Goal: Find specific page/section: Find specific page/section

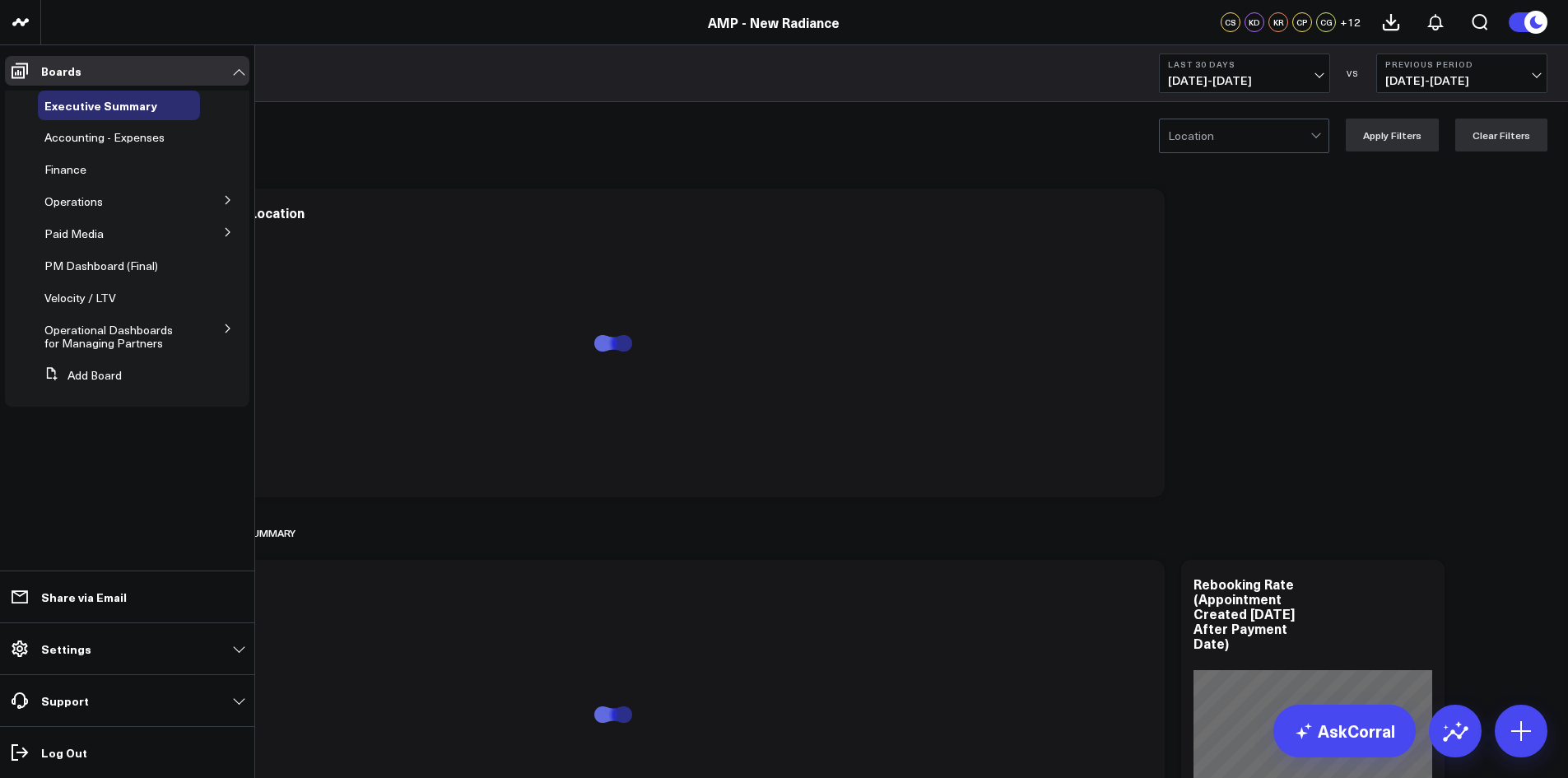
click at [213, 338] on button at bounding box center [228, 327] width 43 height 25
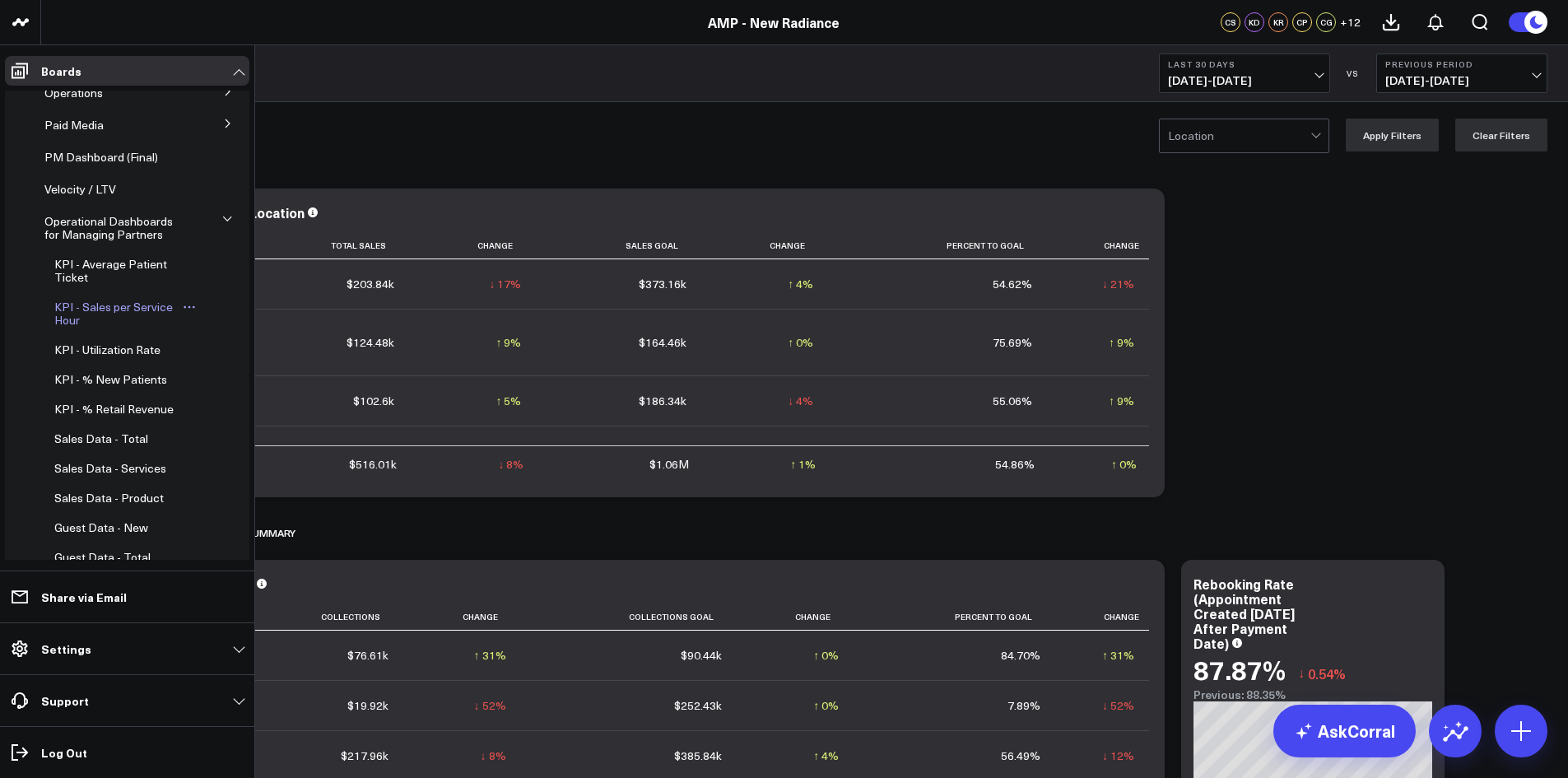
scroll to position [71, 0]
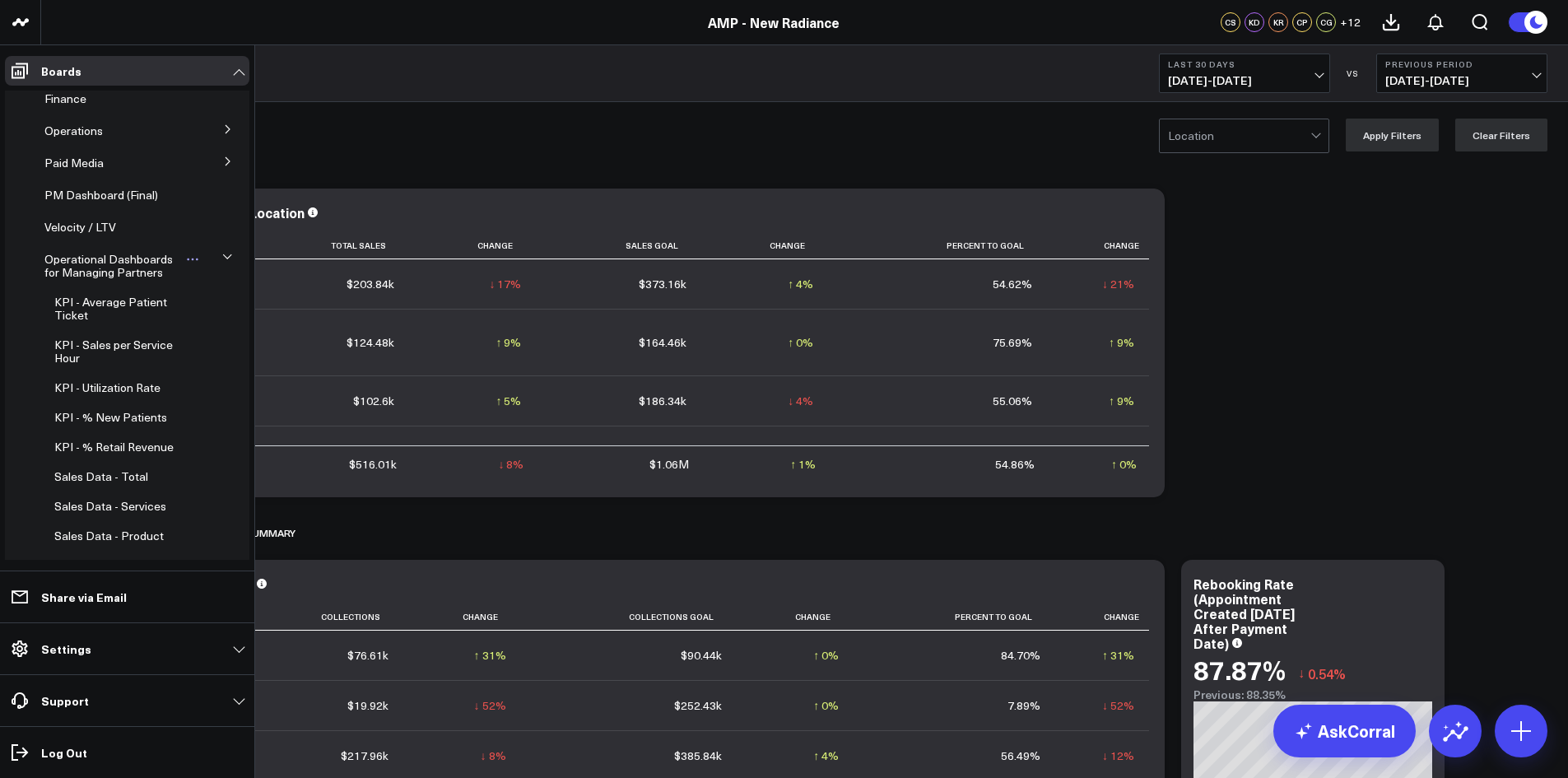
click at [121, 269] on span "Operational Dashboards for Managing Partners" at bounding box center [108, 265] width 129 height 29
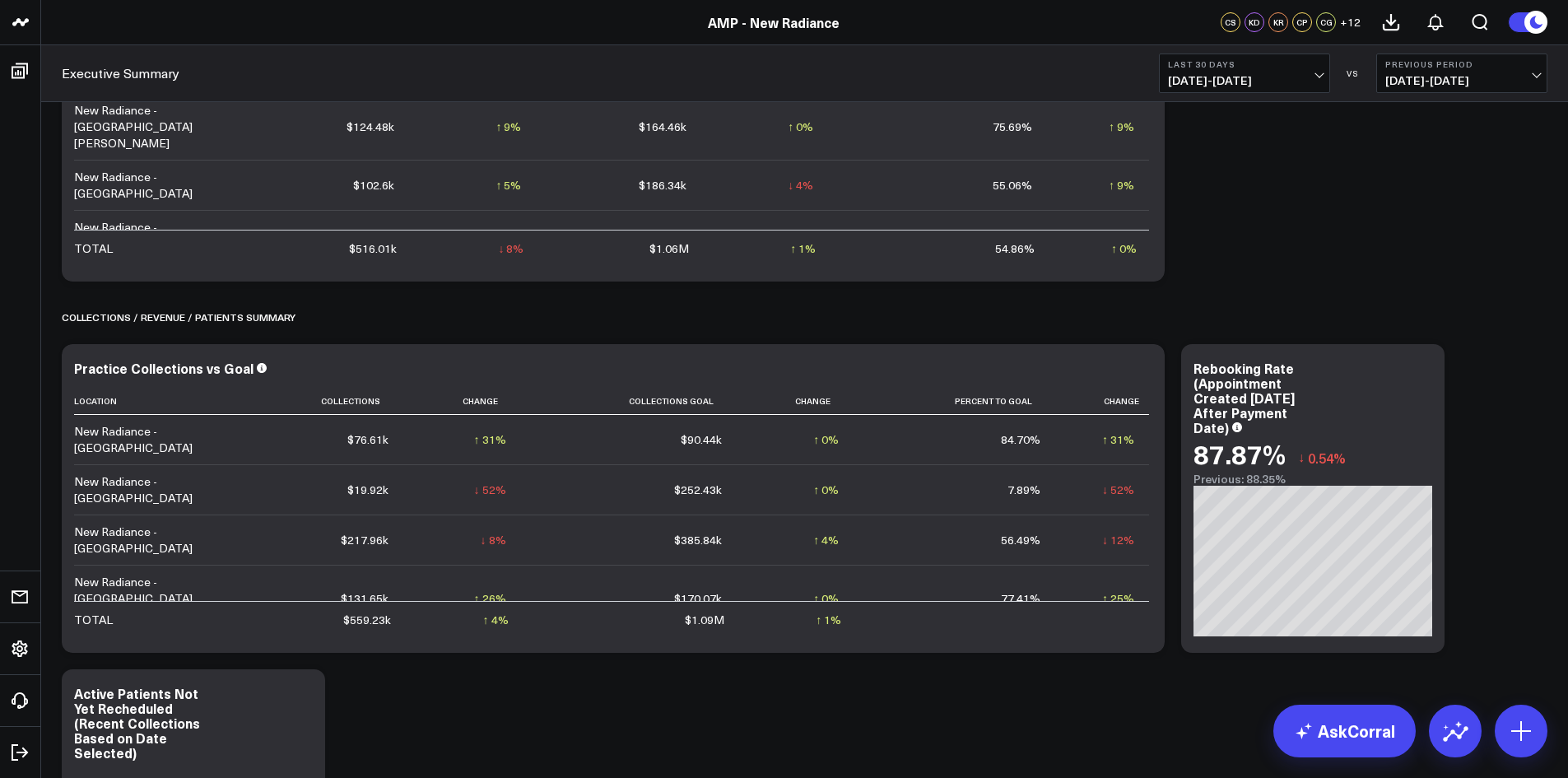
scroll to position [247, 0]
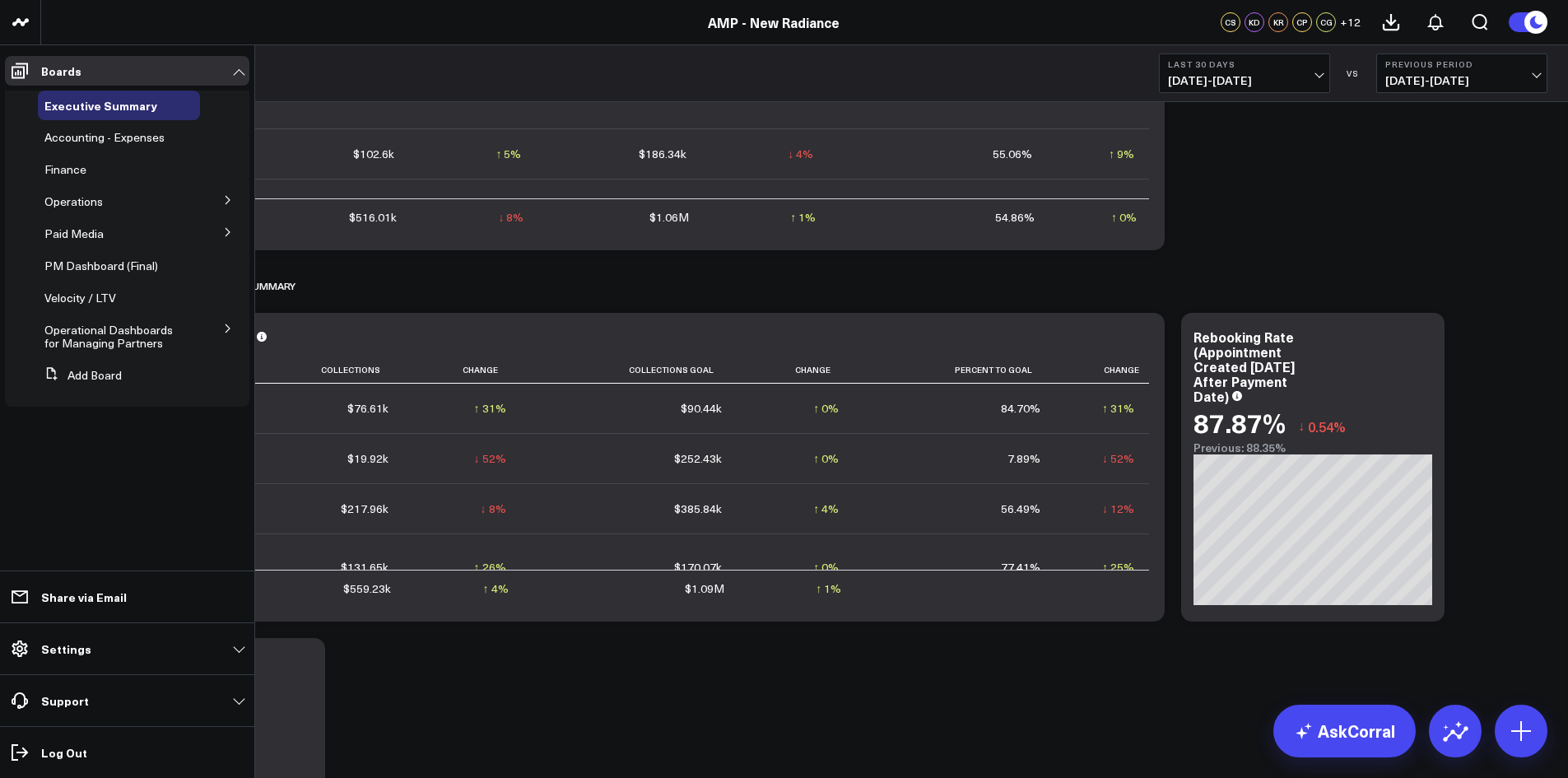
click at [222, 326] on button at bounding box center [228, 327] width 43 height 25
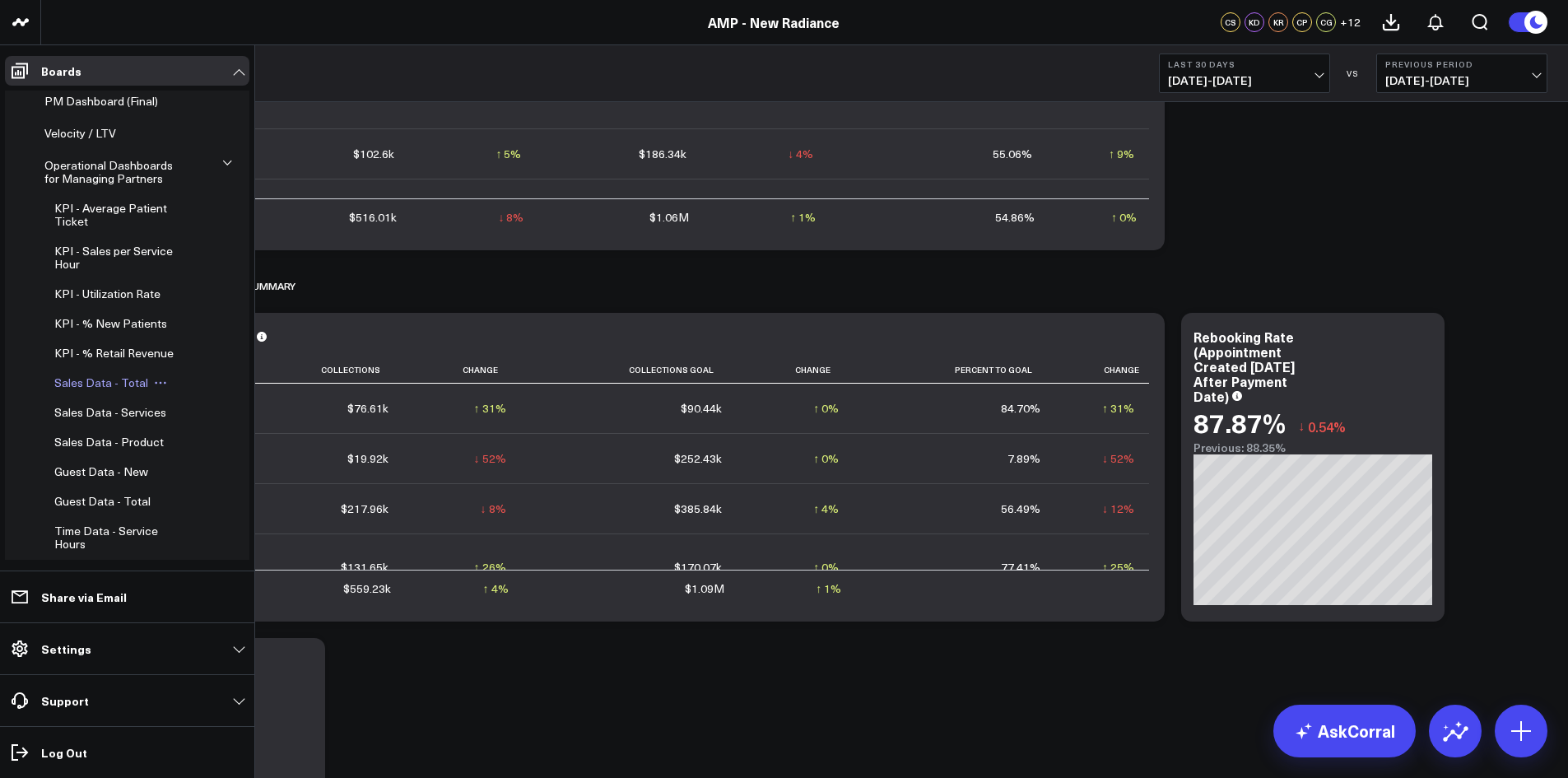
scroll to position [236, 0]
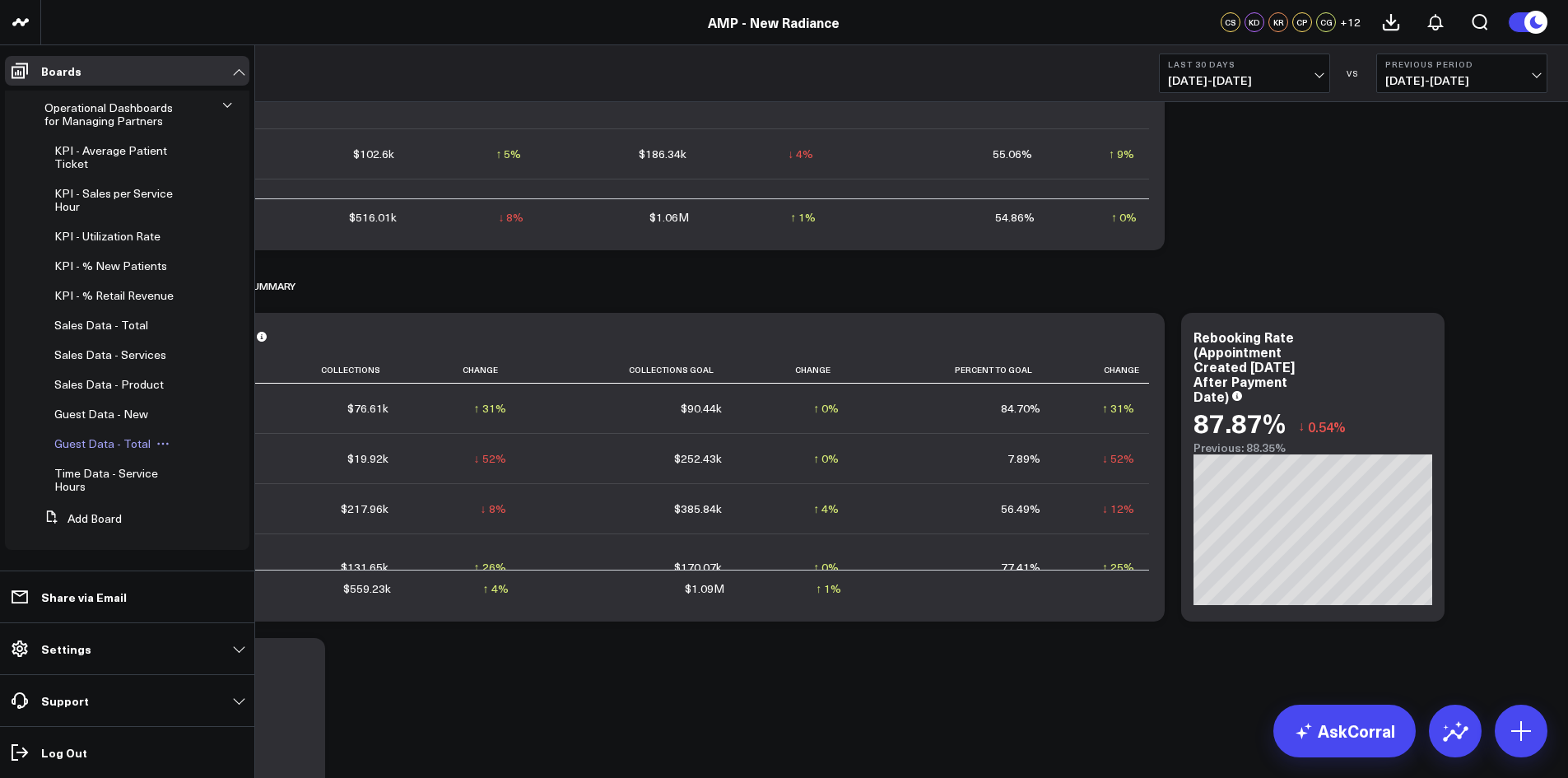
click at [118, 445] on span "Guest Data - Total" at bounding box center [103, 443] width 97 height 15
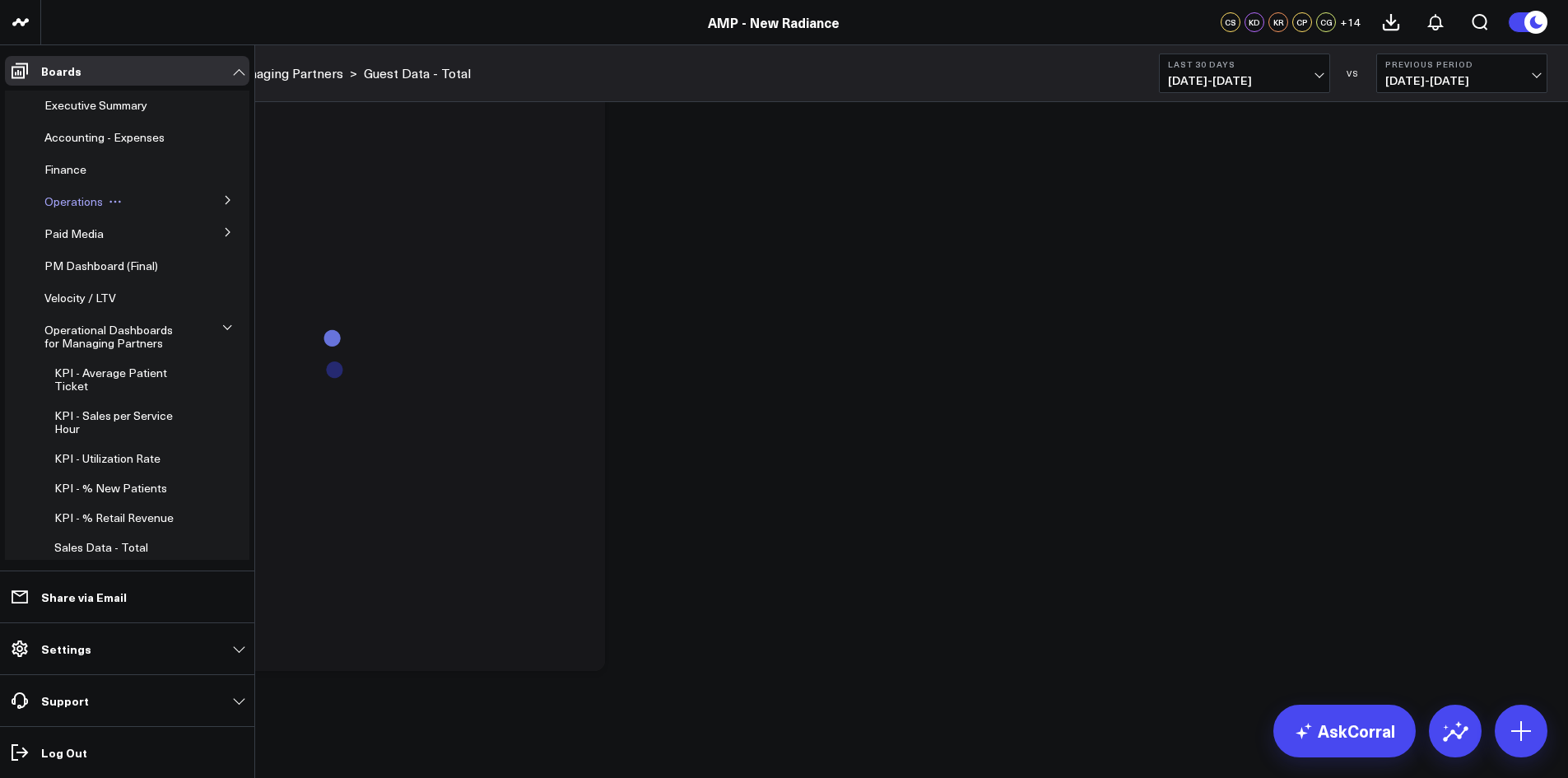
click at [94, 199] on span "Operations" at bounding box center [73, 201] width 58 height 15
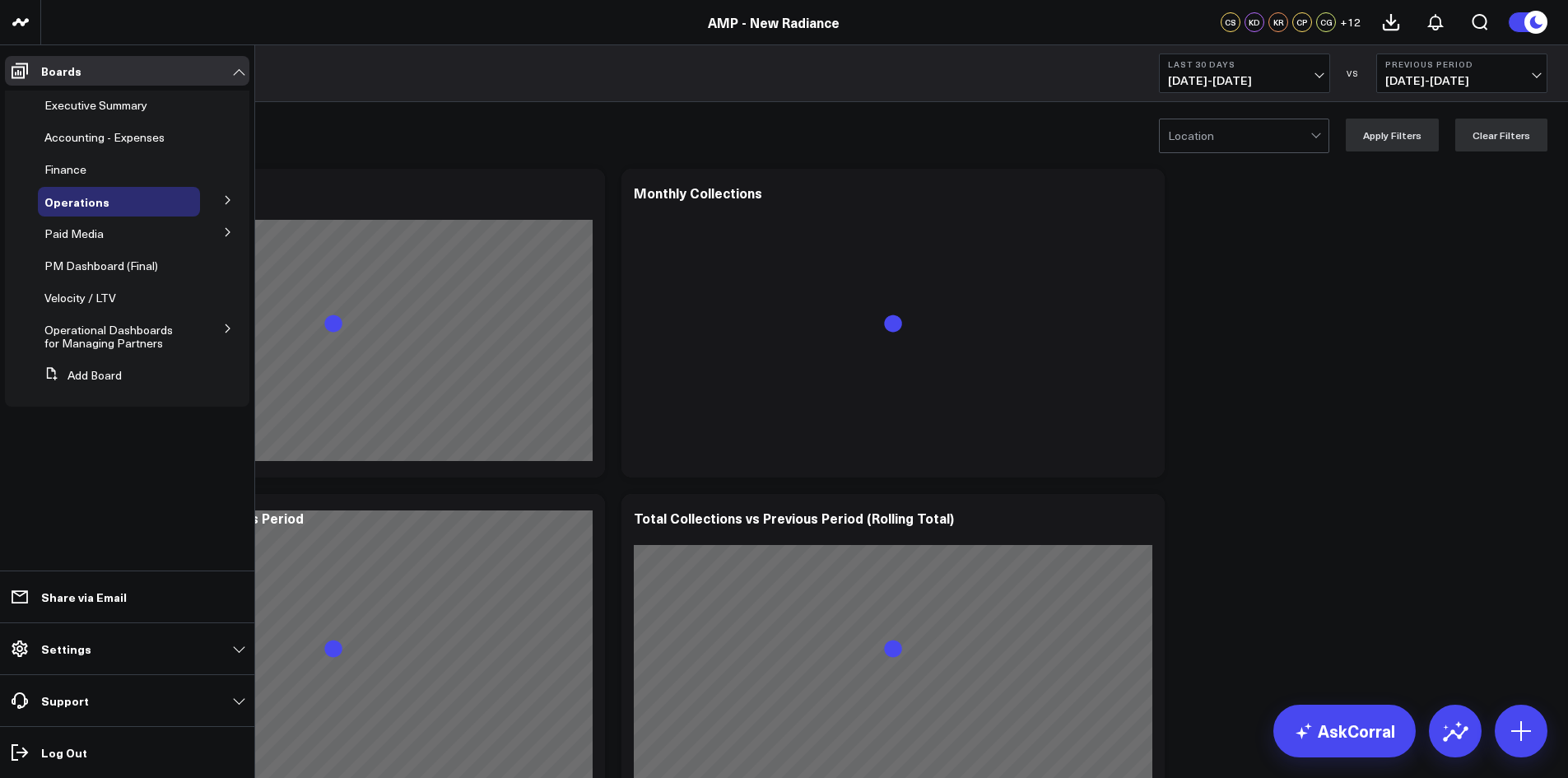
click at [222, 193] on button at bounding box center [228, 199] width 43 height 25
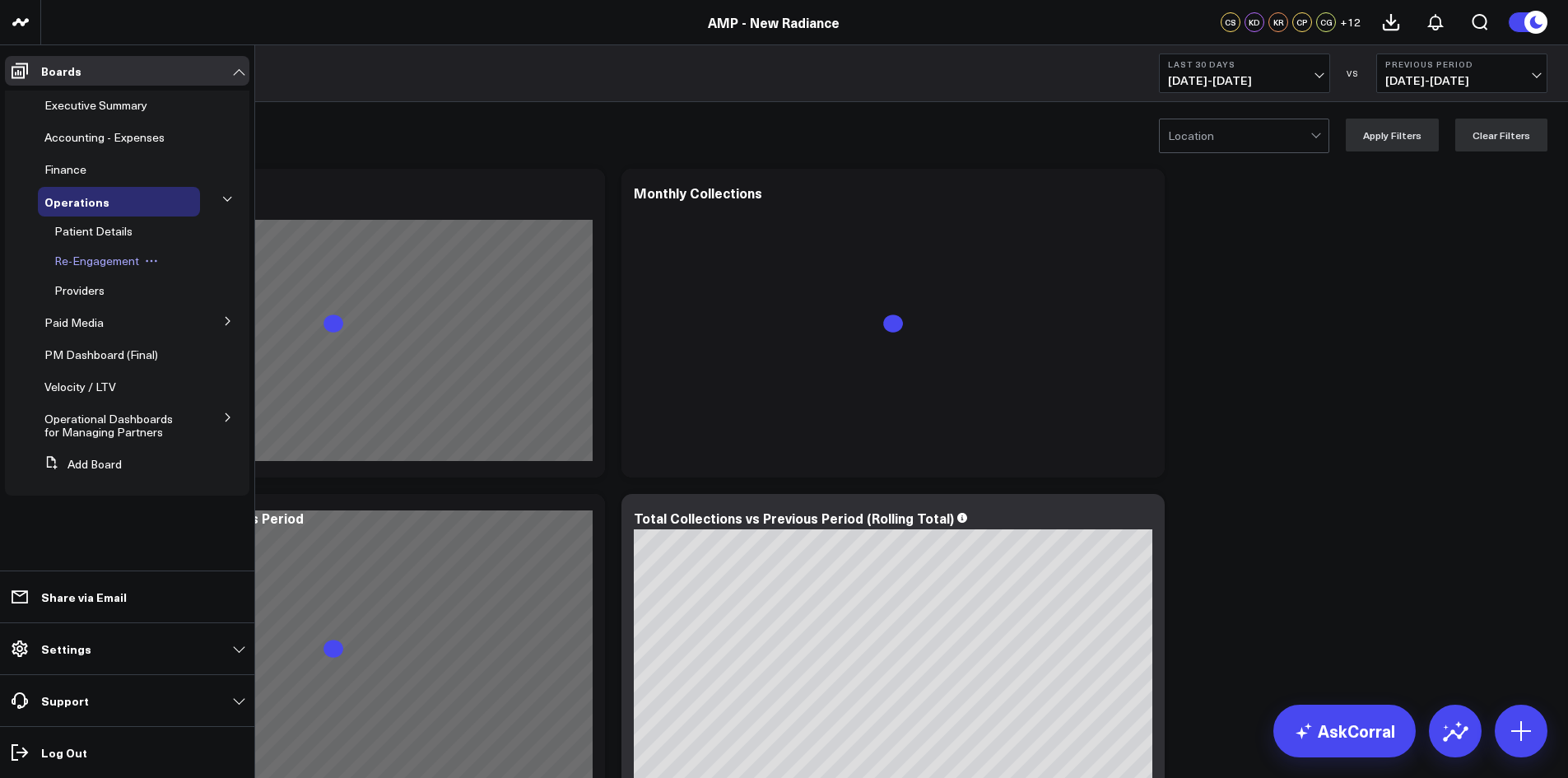
click at [125, 266] on span "Re-Engagement" at bounding box center [97, 260] width 85 height 15
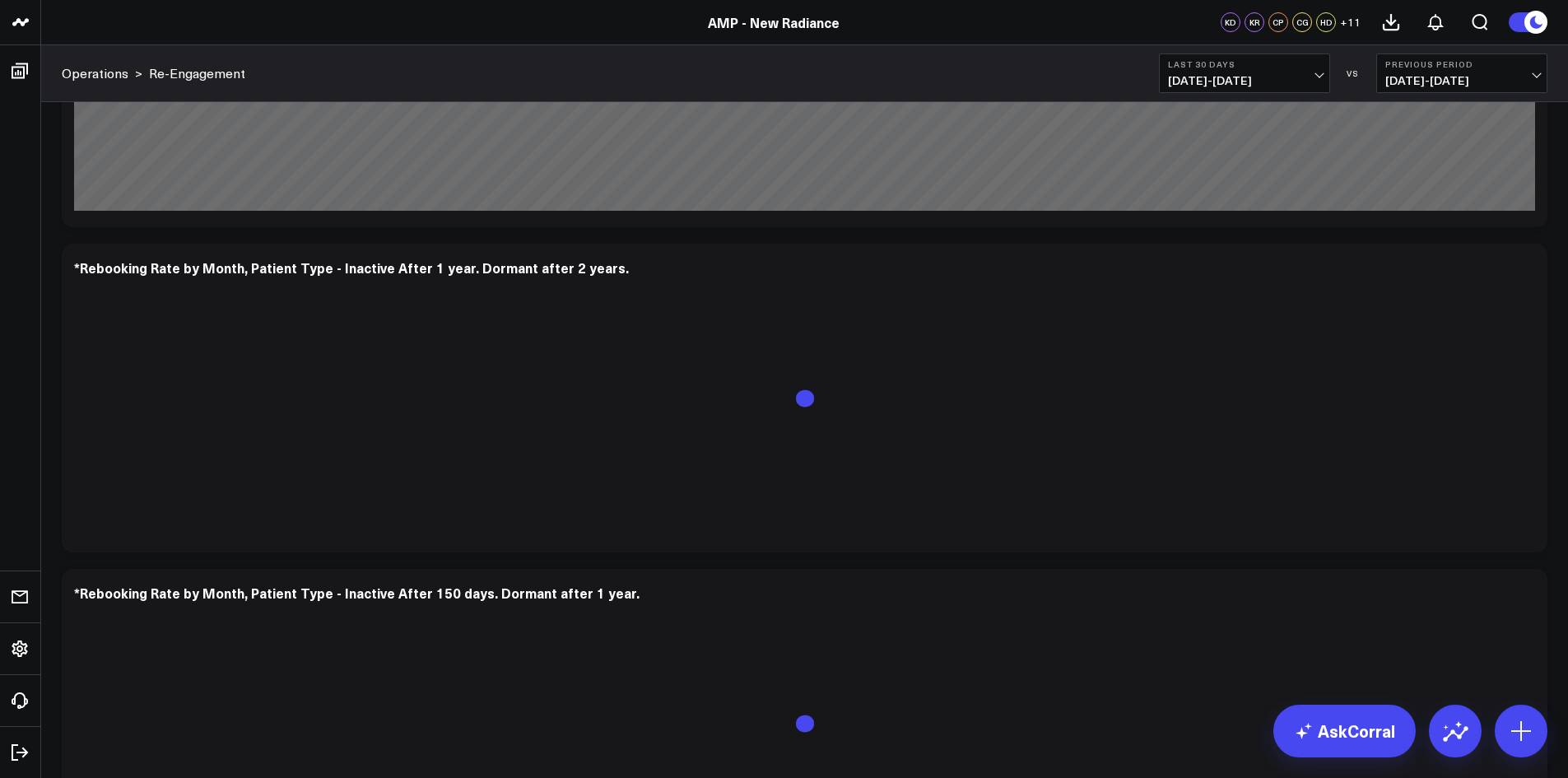
scroll to position [2620, 0]
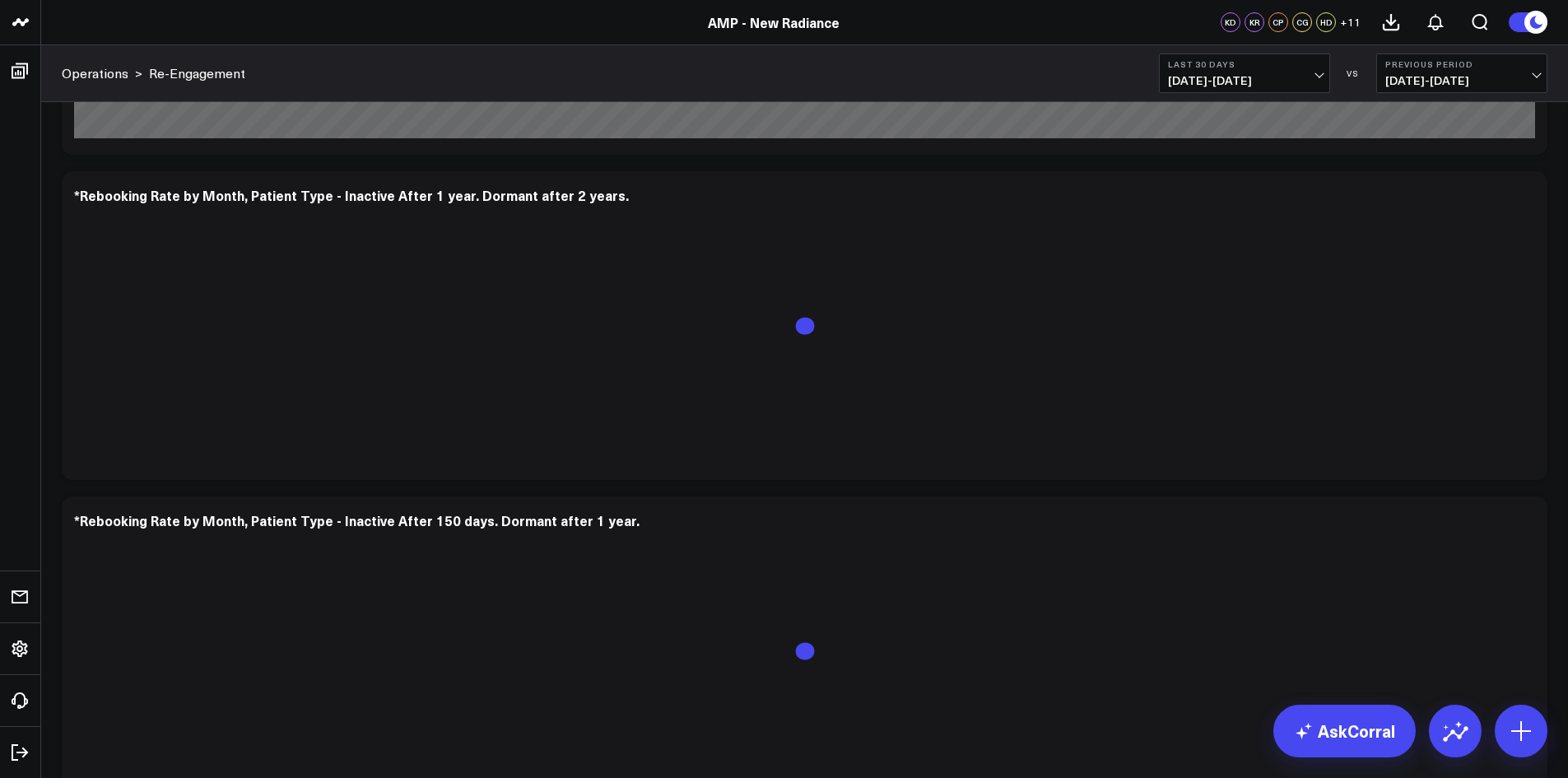
click at [1299, 83] on span "[DATE] - [DATE]" at bounding box center [1244, 81] width 153 height 14
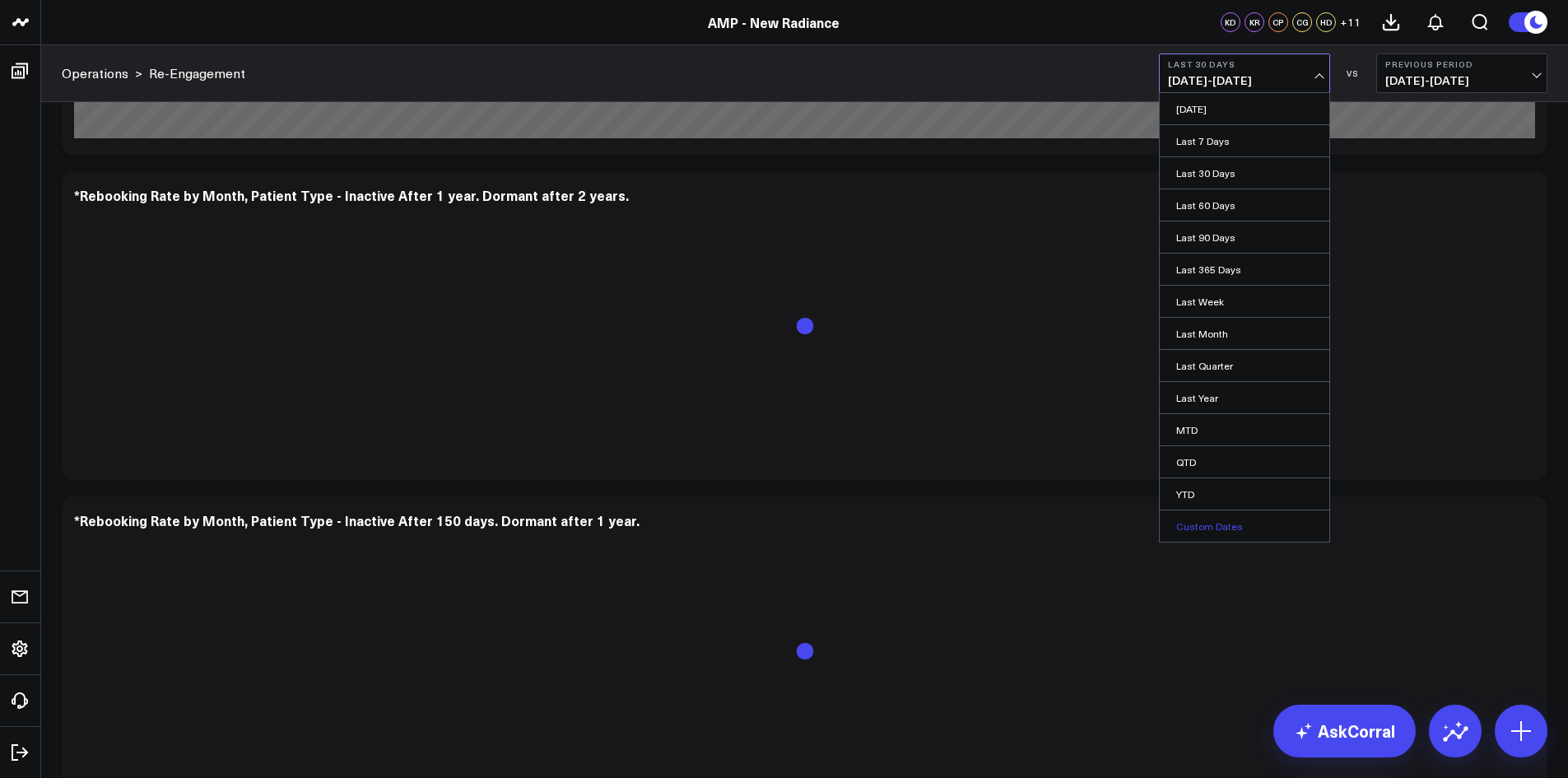
click at [1189, 531] on link "Custom Dates" at bounding box center [1244, 525] width 169 height 31
select select "8"
select select "2025"
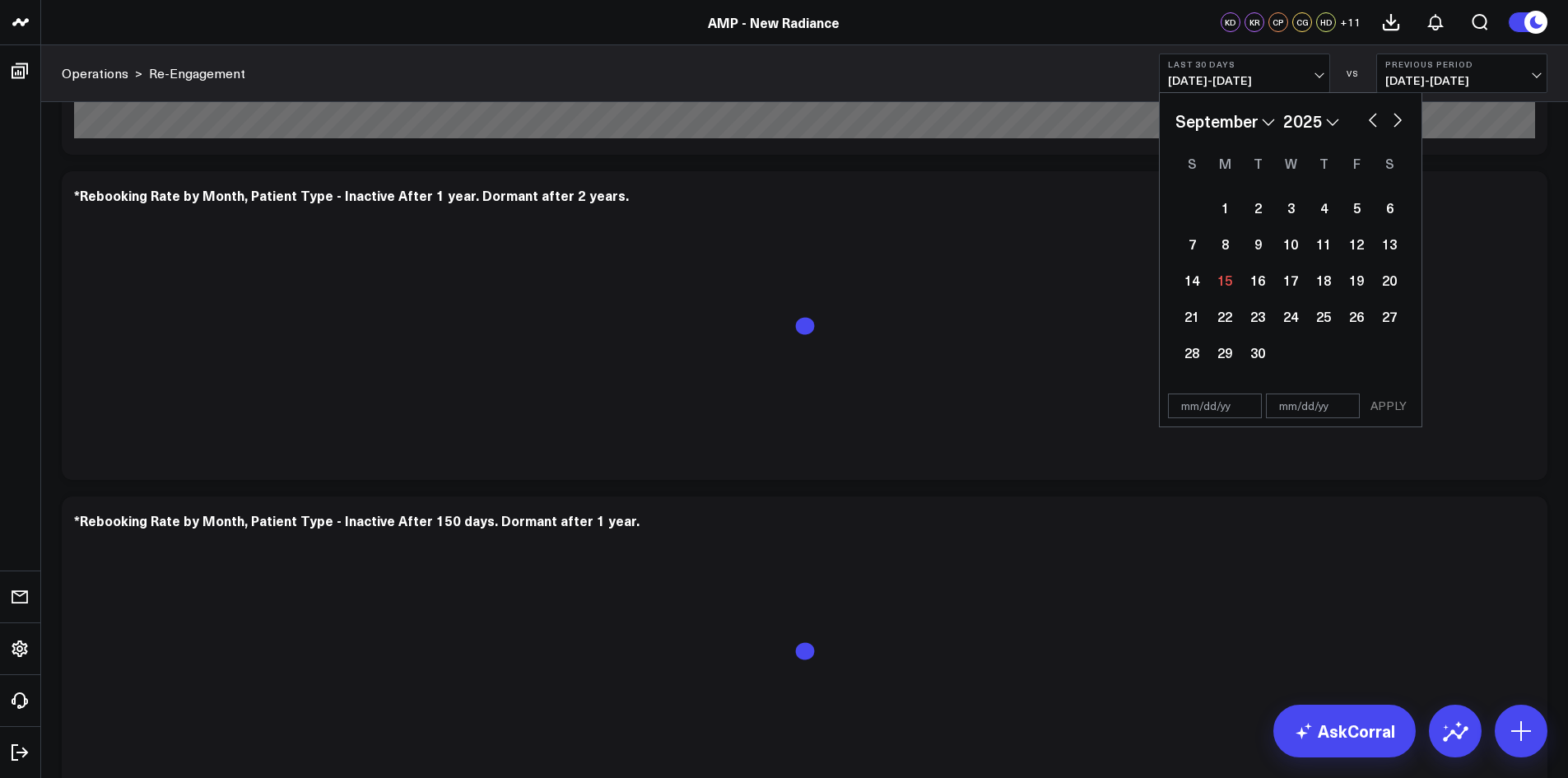
click at [1371, 122] on button "button" at bounding box center [1372, 118] width 16 height 19
select select "7"
select select "2025"
click at [1355, 204] on div "1" at bounding box center [1356, 207] width 33 height 33
type input "[DATE]"
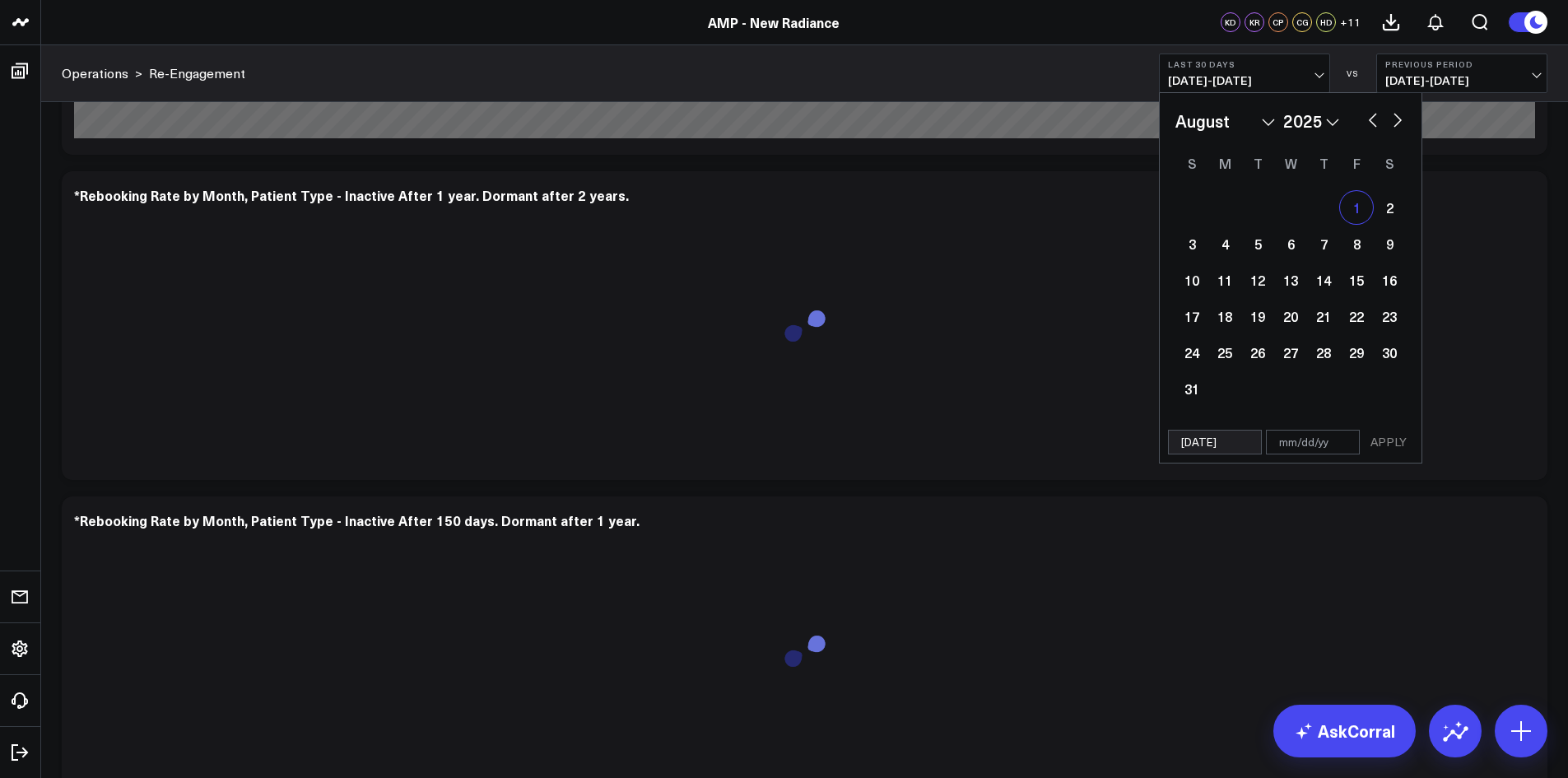
select select "7"
select select "2025"
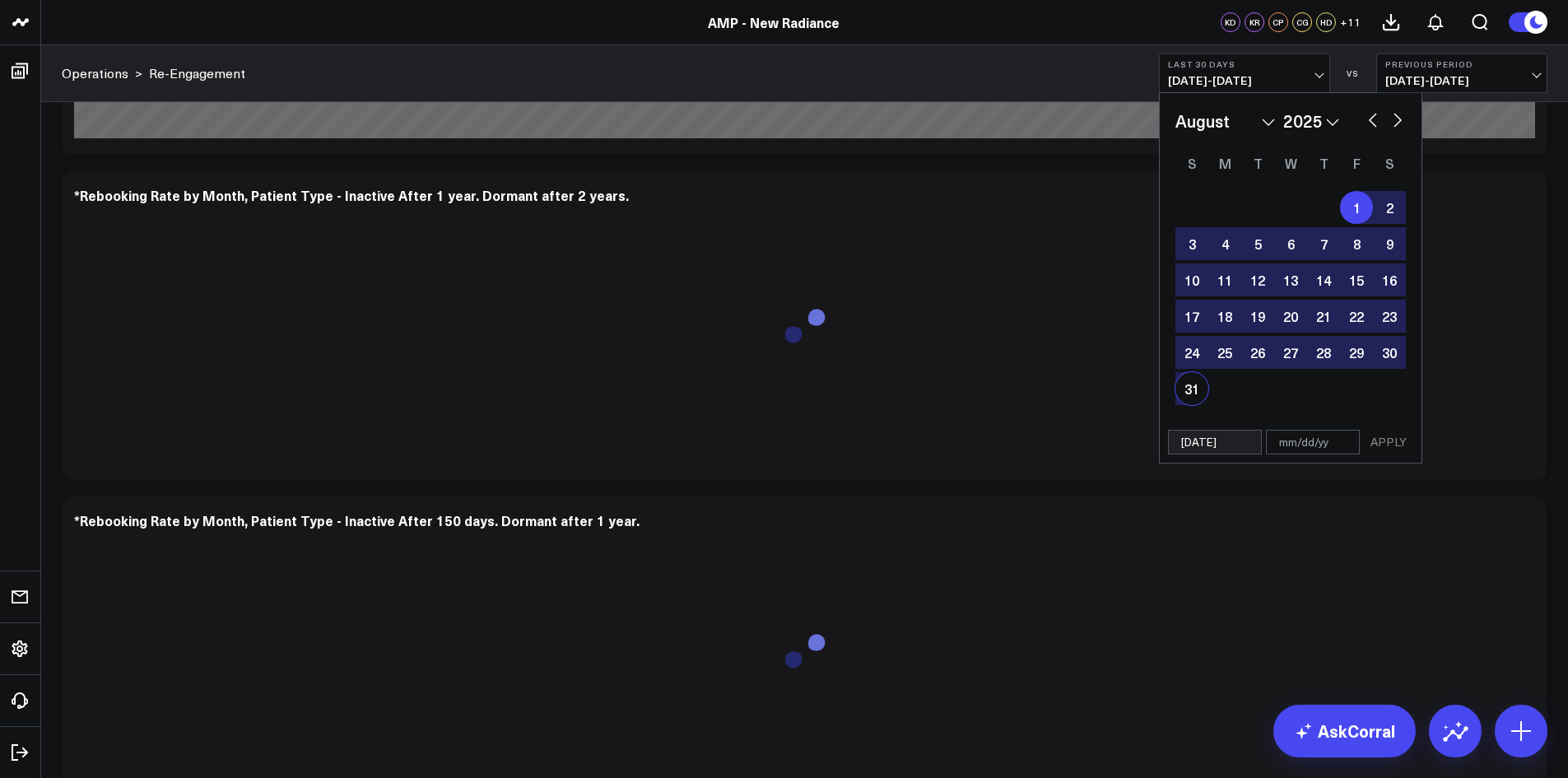
click at [1189, 393] on div "31" at bounding box center [1192, 388] width 33 height 33
type input "[DATE]"
select select "7"
select select "2025"
click at [1402, 455] on div "[DATE] [DATE] APPLY" at bounding box center [1290, 443] width 263 height 42
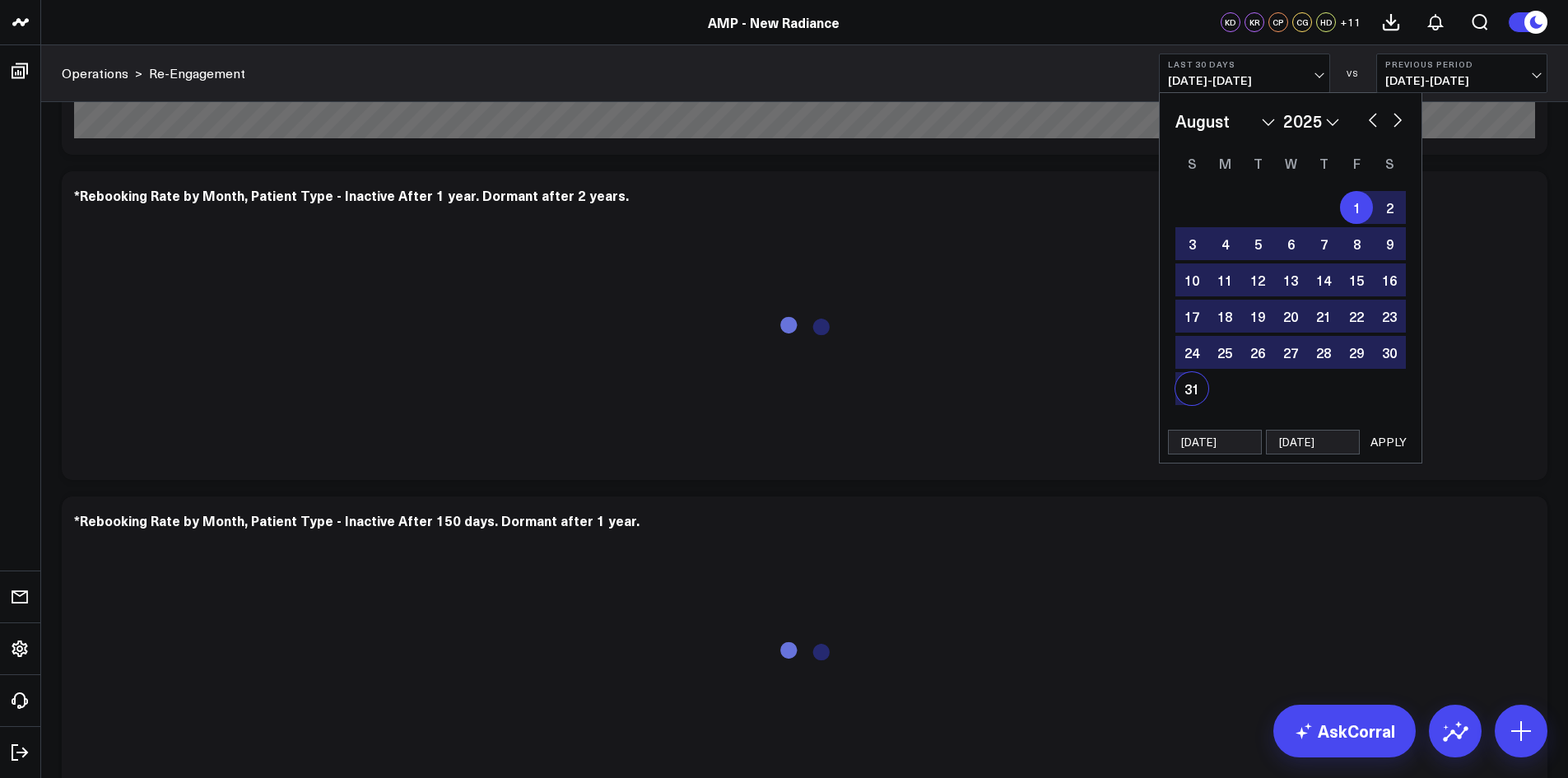
select select "7"
select select "2025"
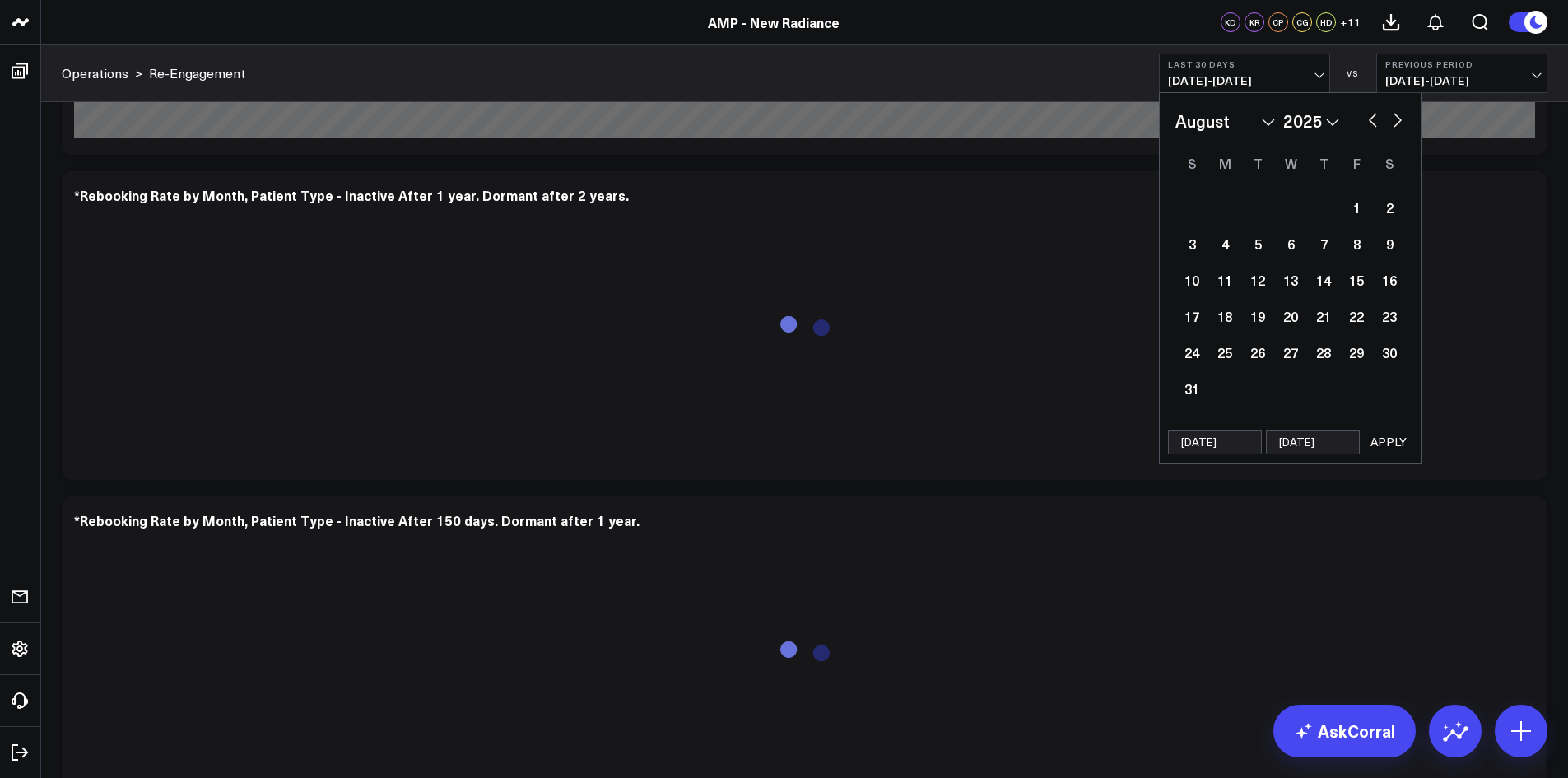
click at [1393, 445] on button "APPLY" at bounding box center [1388, 442] width 49 height 25
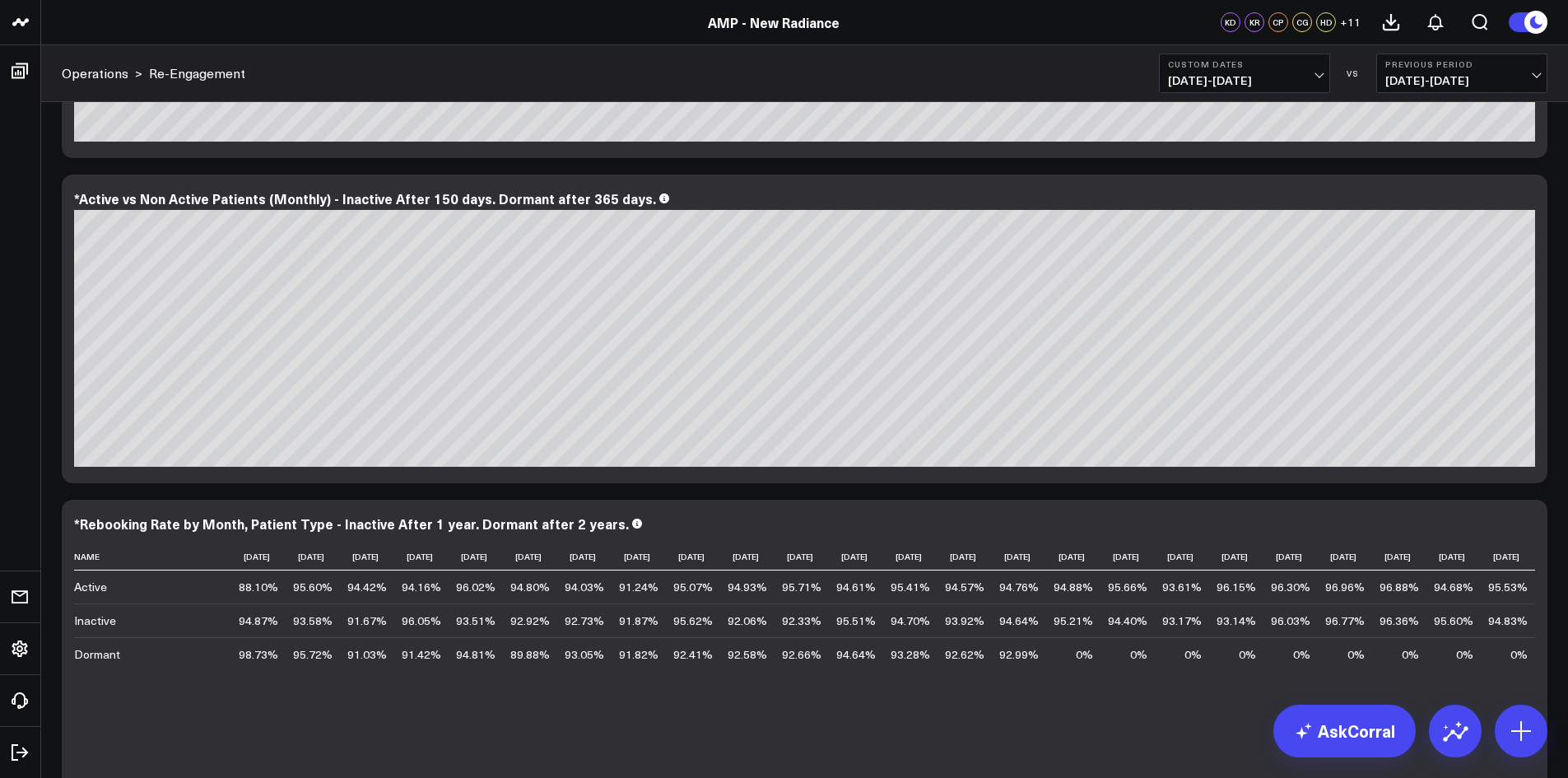
scroll to position [2537, 0]
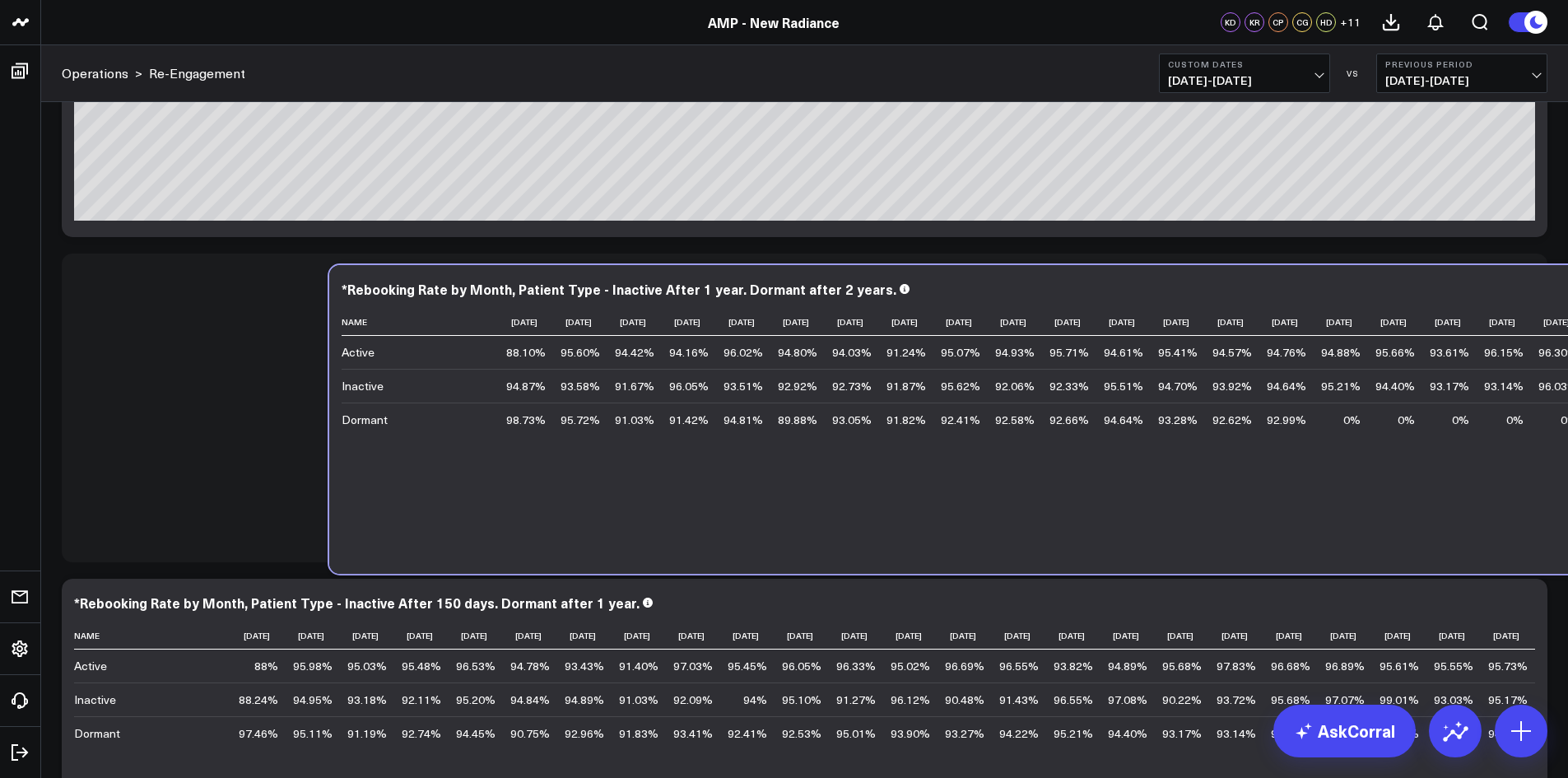
drag, startPoint x: 613, startPoint y: 551, endPoint x: 633, endPoint y: 550, distance: 20.0
click at [633, 550] on div "*Rebooking Rate by Month, Patient Type - Inactive After 1 year. Dormant after 2…" at bounding box center [1072, 420] width 1486 height 308
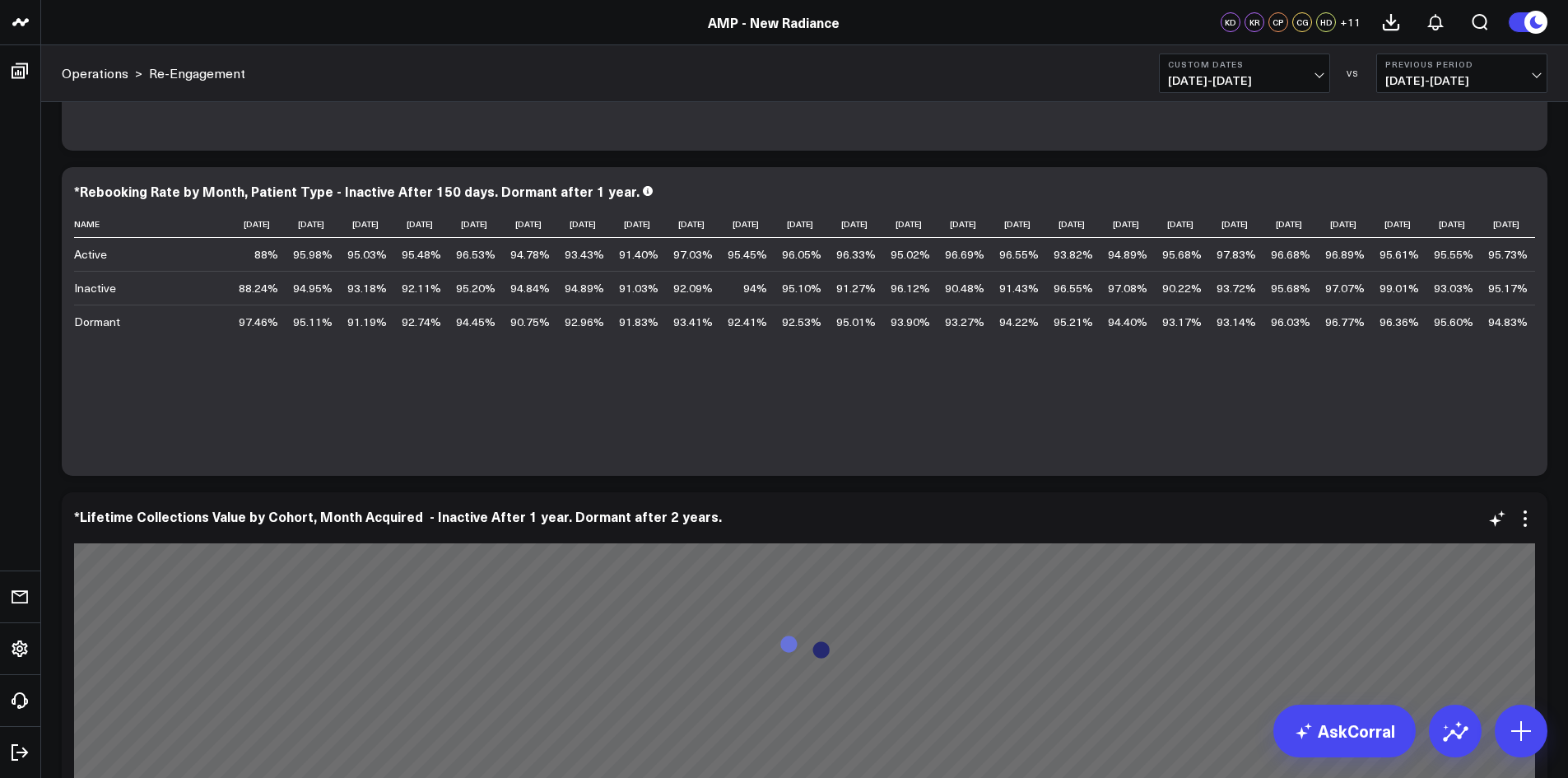
scroll to position [3278, 0]
